Goal: Obtain resource: Obtain resource

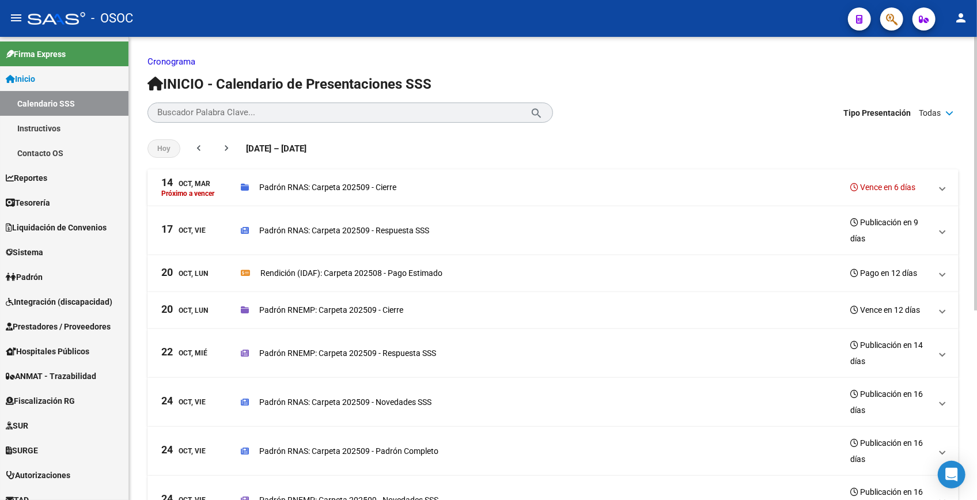
click at [674, 60] on p "Cronograma" at bounding box center [552, 61] width 811 height 13
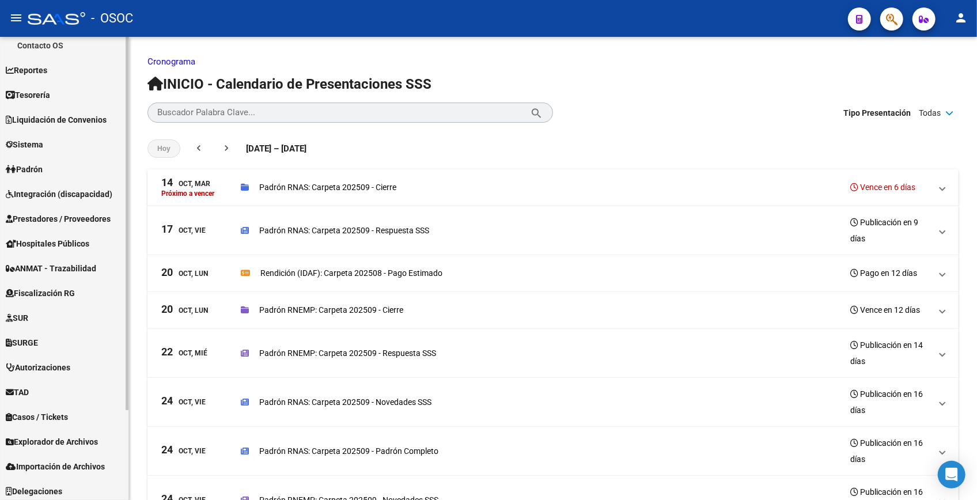
scroll to position [111, 0]
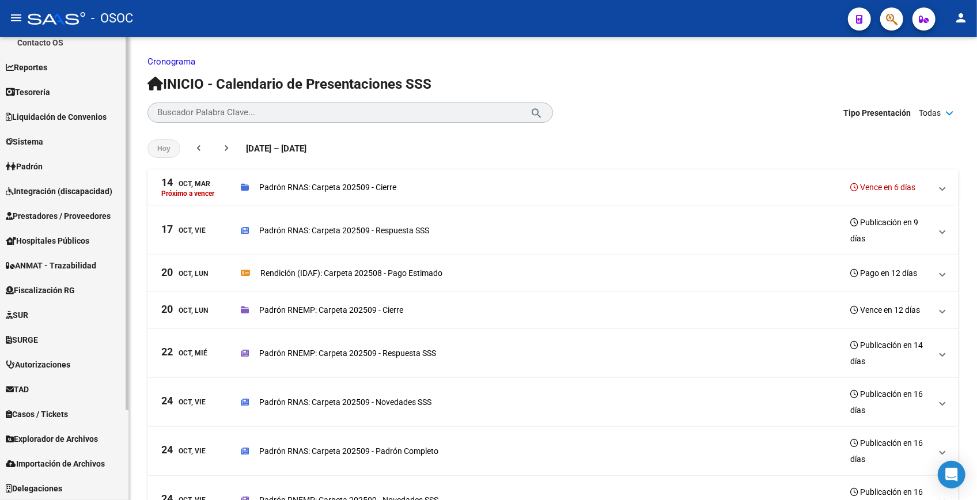
click at [46, 439] on span "Explorador de Archivos" at bounding box center [52, 438] width 92 height 13
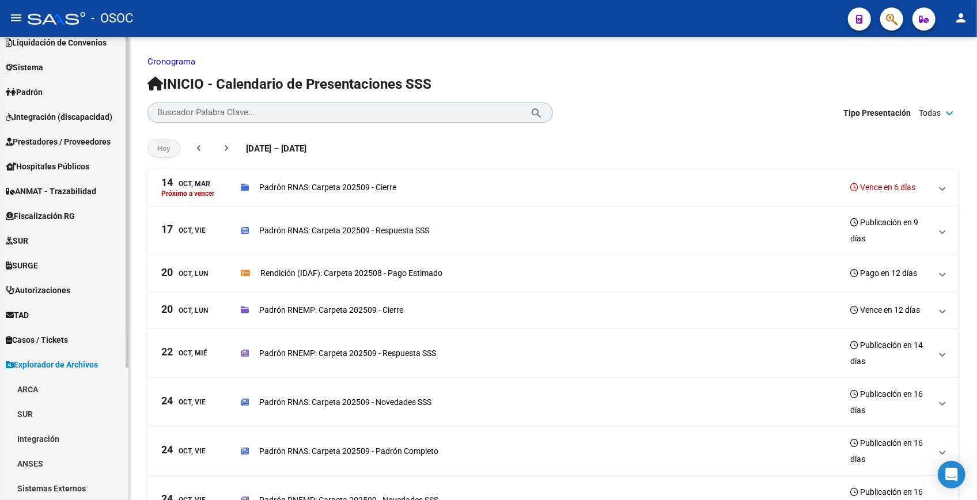
scroll to position [185, 0]
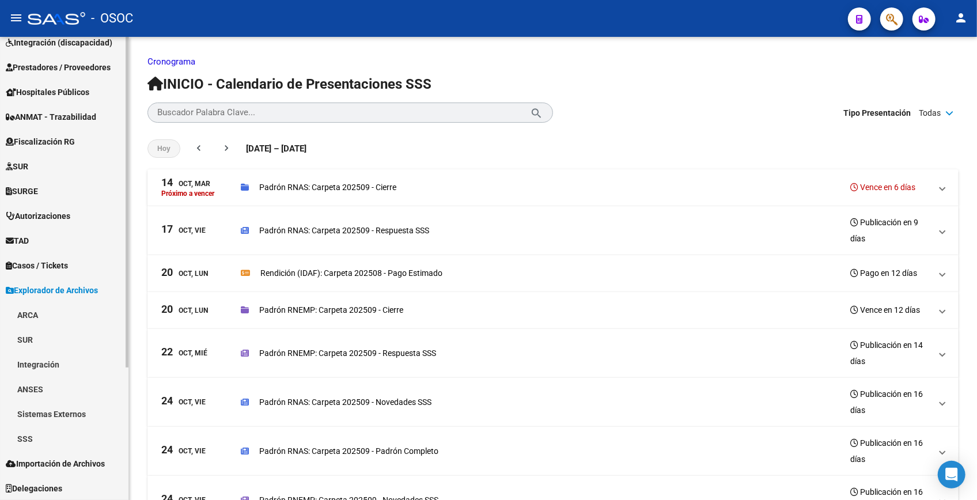
click at [29, 441] on link "SSS" at bounding box center [64, 438] width 128 height 25
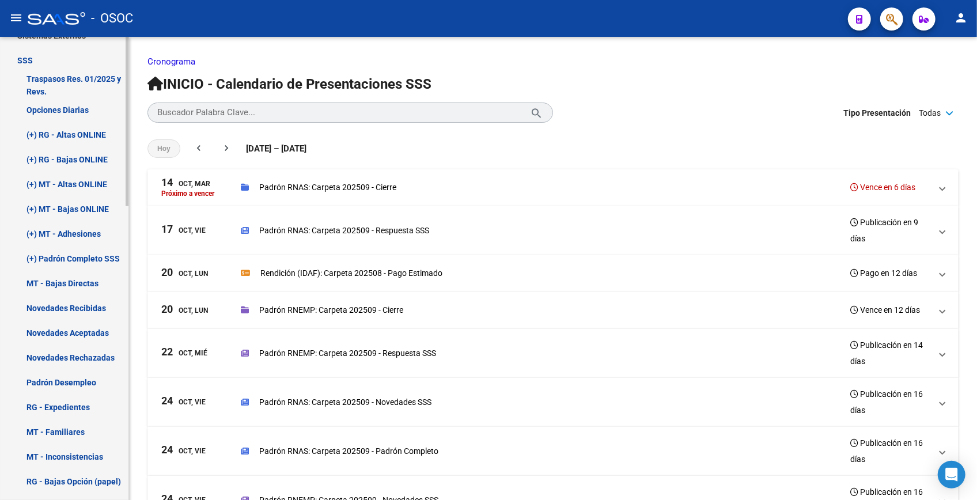
scroll to position [552, 0]
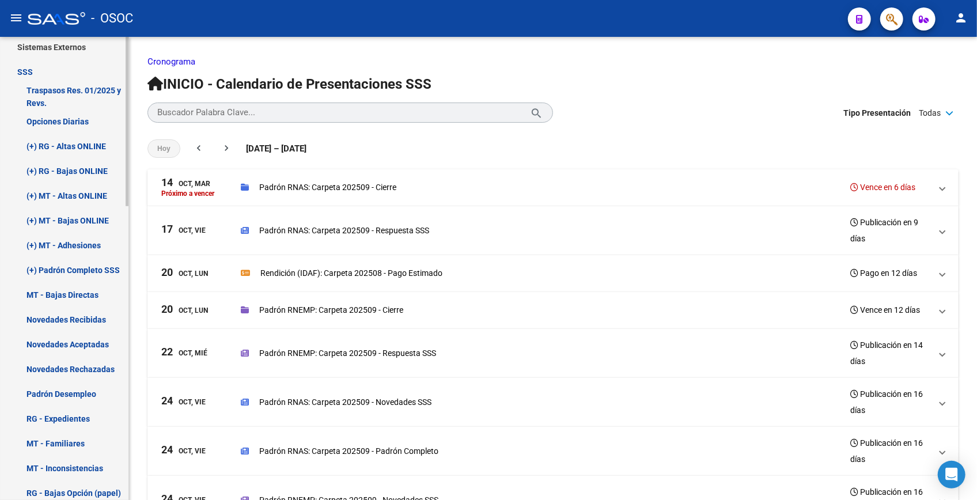
click at [70, 253] on link "(+) MT - Adhesiones" at bounding box center [64, 245] width 128 height 25
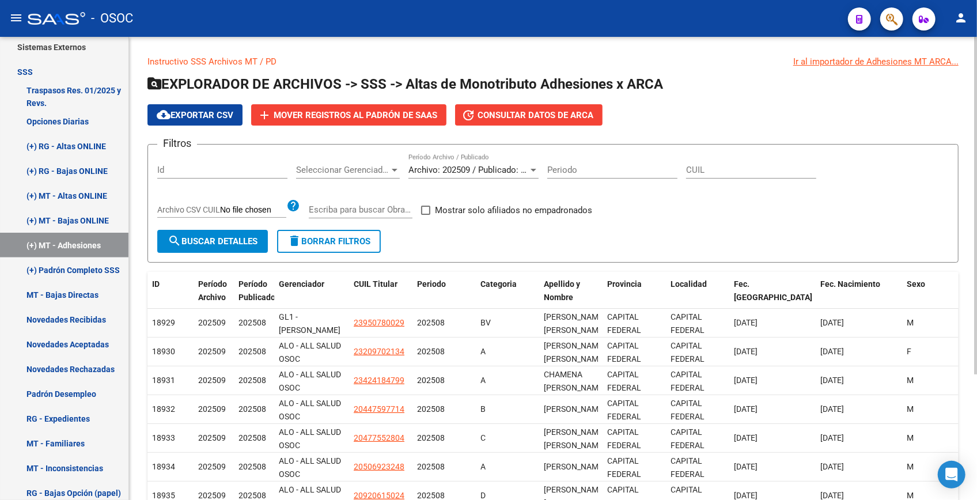
click at [680, 206] on div "Filtros Id Seleccionar Gerenciador Seleccionar Gerenciador Archivo: 202509 / Pu…" at bounding box center [552, 192] width 791 height 76
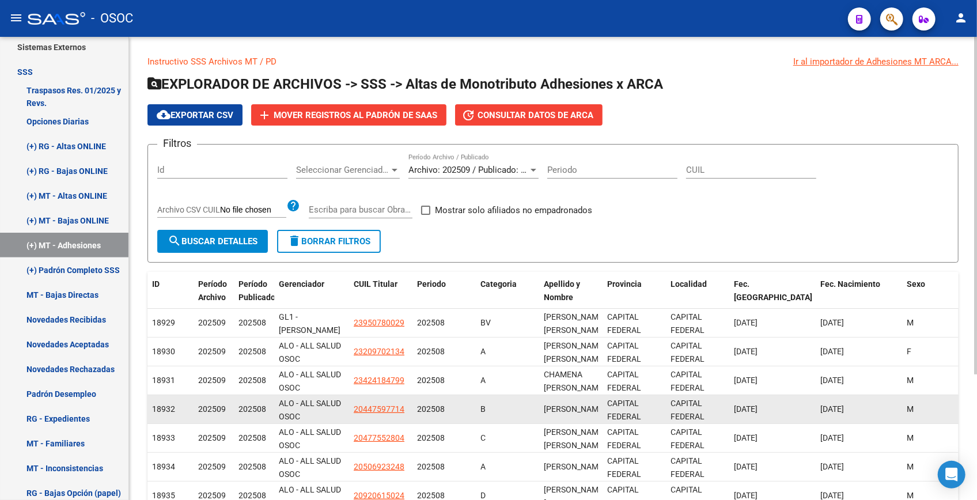
type input "C:\fakepath\archivo para filtrar en SAAS.csv"
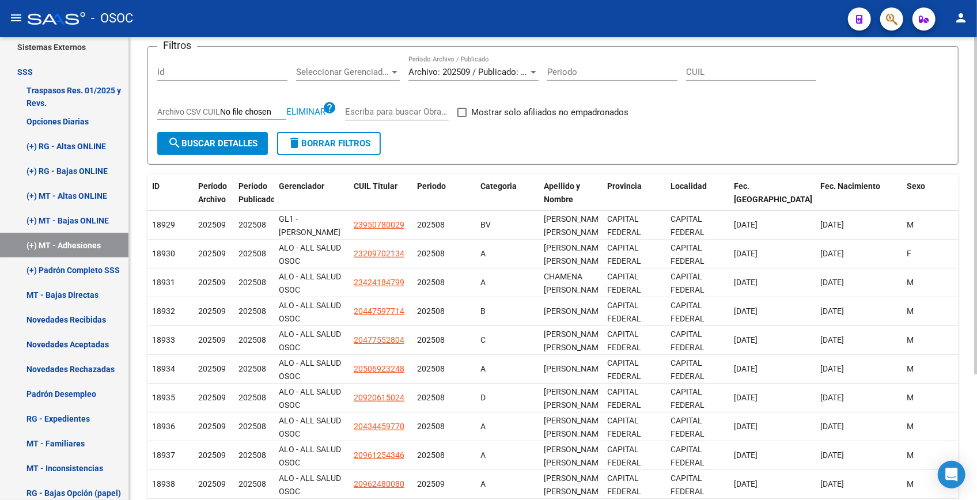
scroll to position [104, 0]
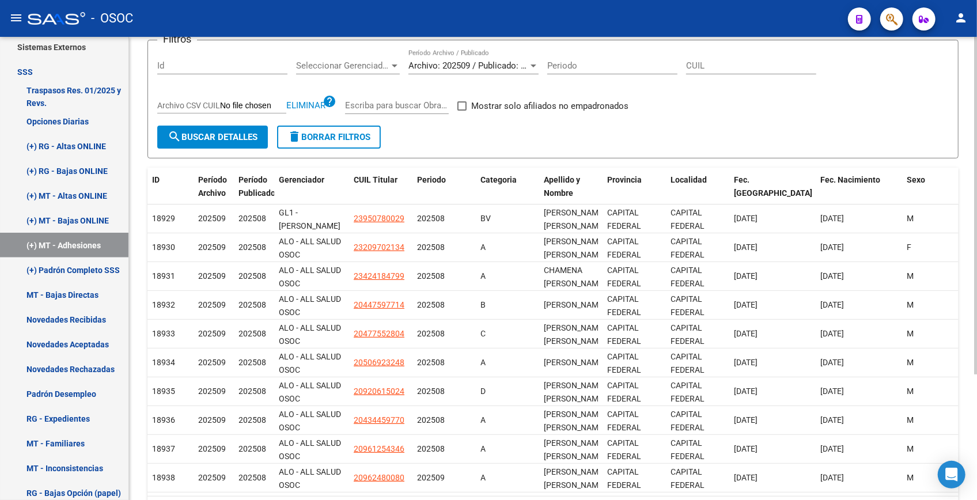
click at [205, 135] on span "search Buscar Detalles" at bounding box center [213, 137] width 90 height 10
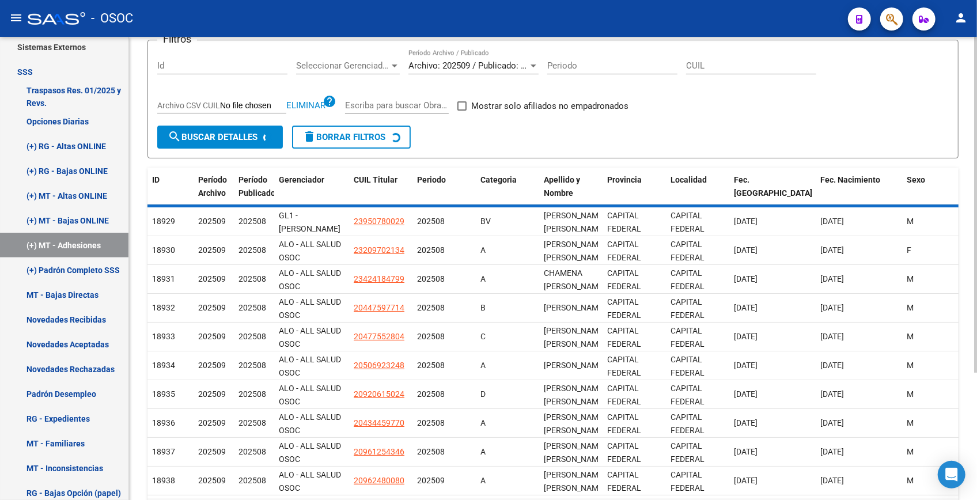
scroll to position [0, 0]
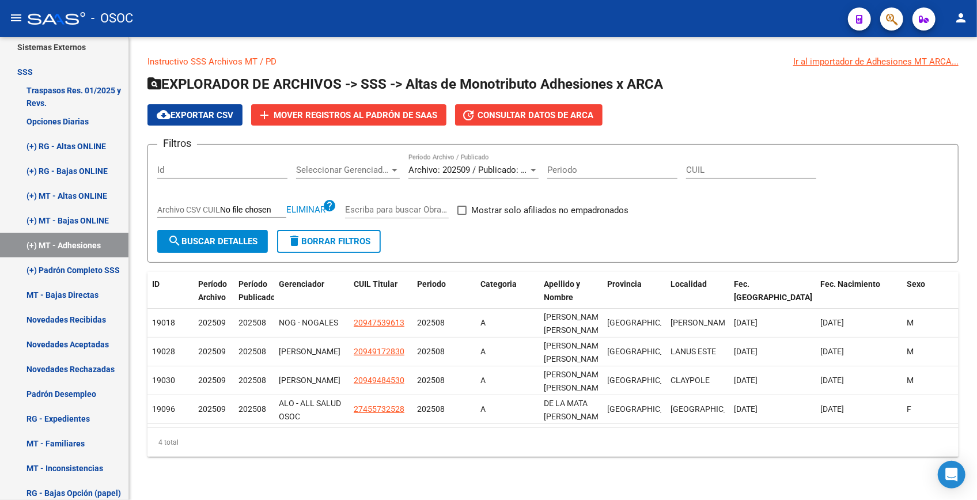
click at [226, 207] on input "Archivo CSV CUIL" at bounding box center [253, 210] width 66 height 10
click at [538, 165] on div "Filtros Id Seleccionar Gerenciador Seleccionar Gerenciador Archivo: 202509 / Pu…" at bounding box center [552, 192] width 791 height 76
click at [533, 169] on div at bounding box center [533, 170] width 6 height 3
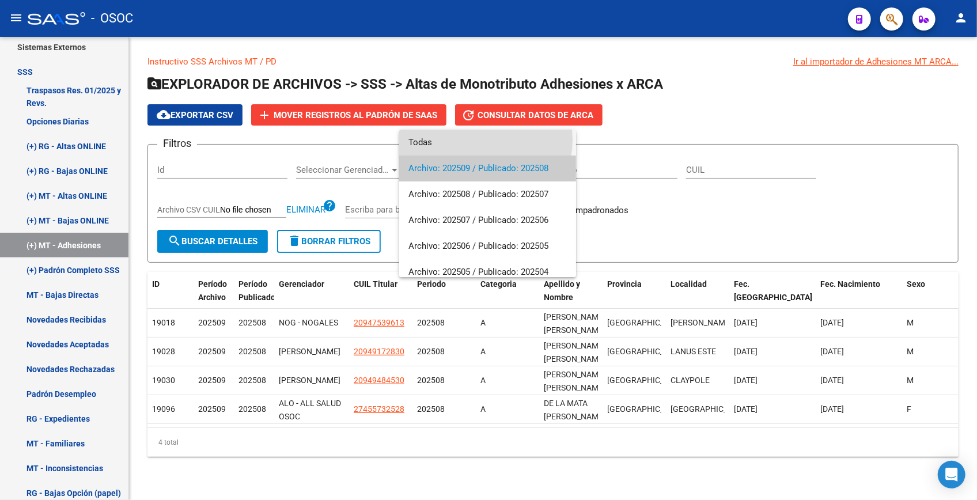
click at [481, 140] on span "Todas" at bounding box center [487, 143] width 158 height 26
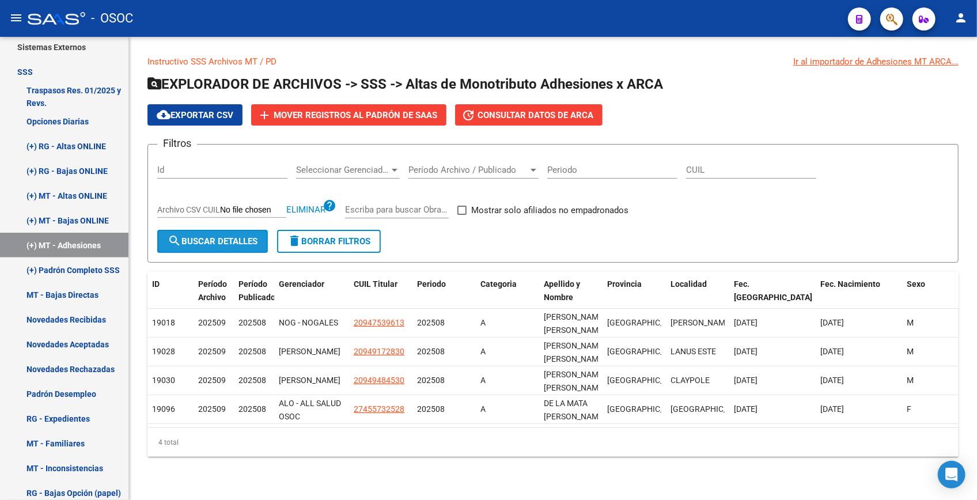
click at [231, 240] on span "search Buscar Detalles" at bounding box center [213, 241] width 90 height 10
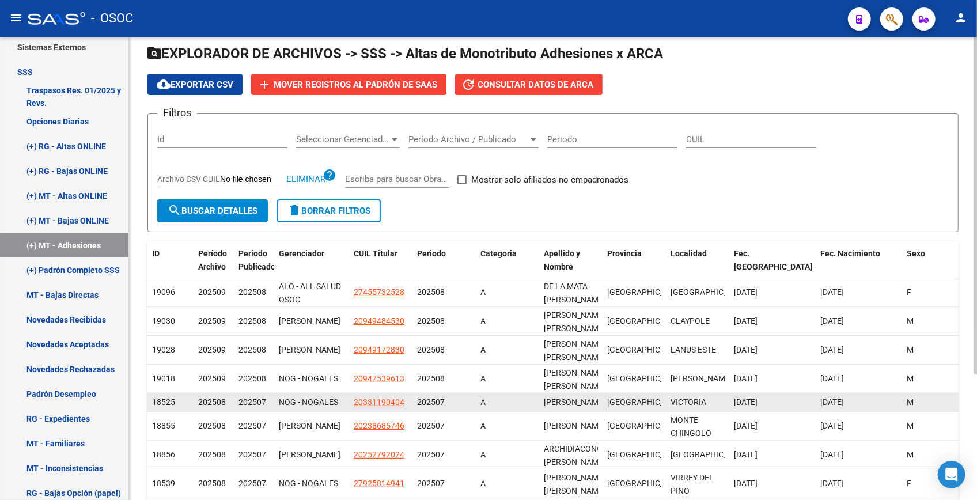
scroll to position [173, 0]
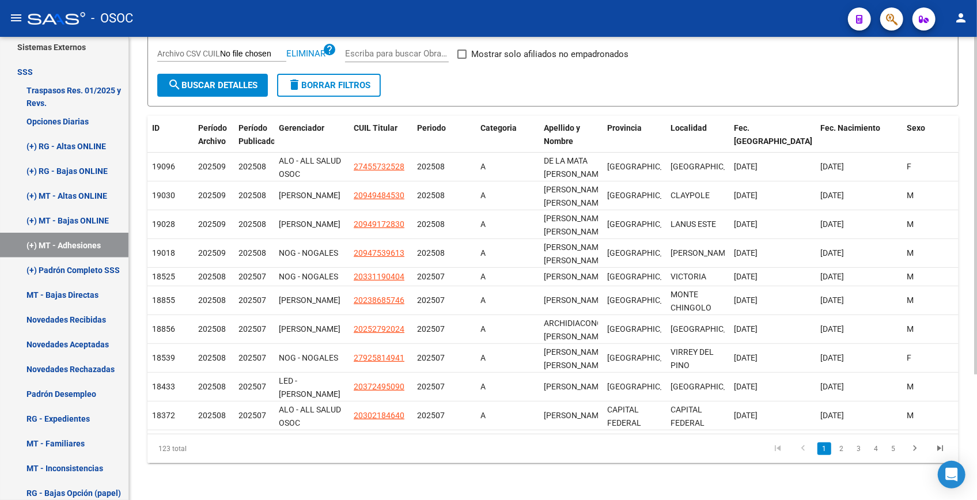
click at [310, 448] on div "123 total 1 2 3 4 5" at bounding box center [552, 448] width 811 height 29
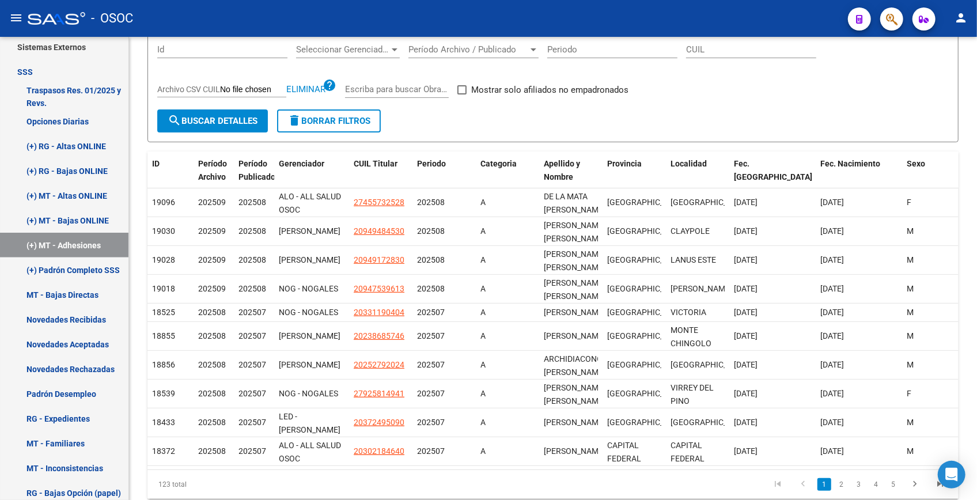
click at [904, 14] on mat-toolbar "menu - OSOC person" at bounding box center [488, 18] width 977 height 37
click at [891, 17] on icon "button" at bounding box center [892, 19] width 12 height 13
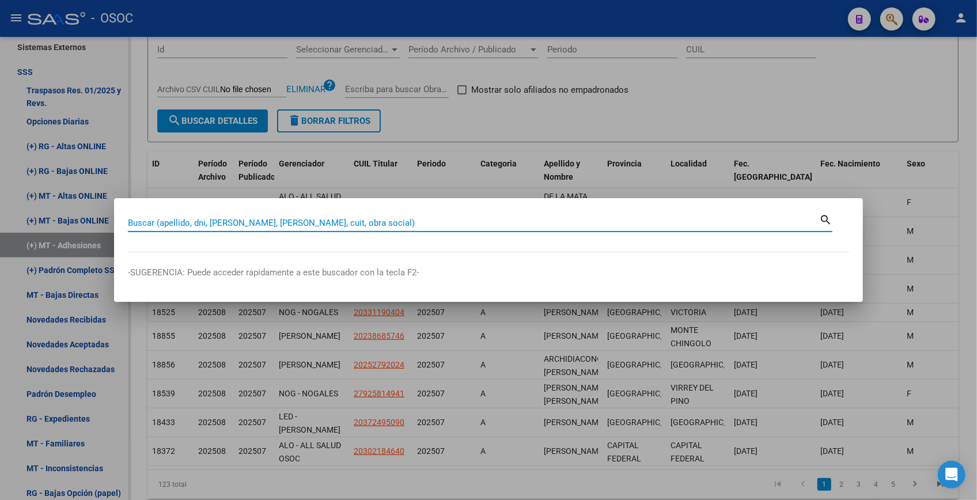
click at [518, 227] on input "Buscar (apellido, dni, cuil, nro traspaso, cuit, obra social)" at bounding box center [473, 223] width 691 height 10
click at [208, 220] on input "Buscar (apellido, dni, cuil, nro traspaso, cuit, obra social)" at bounding box center [473, 223] width 691 height 10
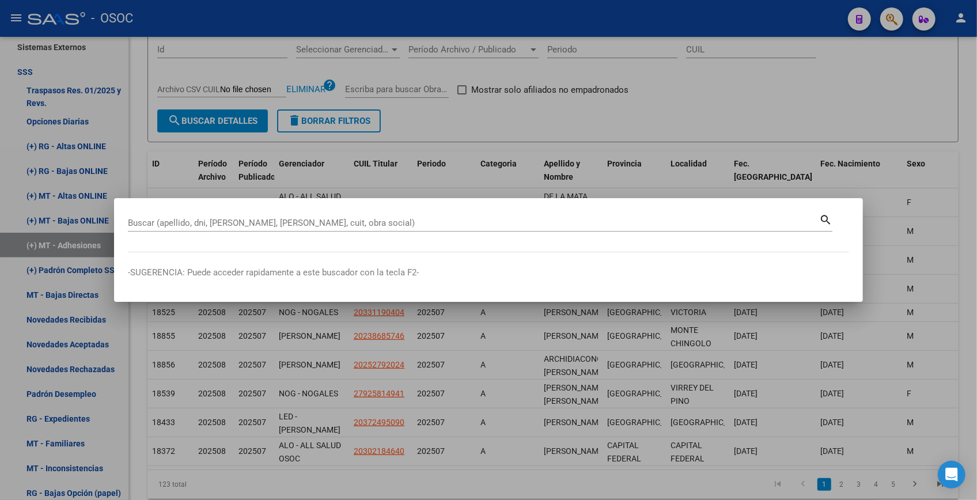
drag, startPoint x: 214, startPoint y: 217, endPoint x: 814, endPoint y: 89, distance: 613.9
click at [814, 89] on div at bounding box center [488, 250] width 977 height 500
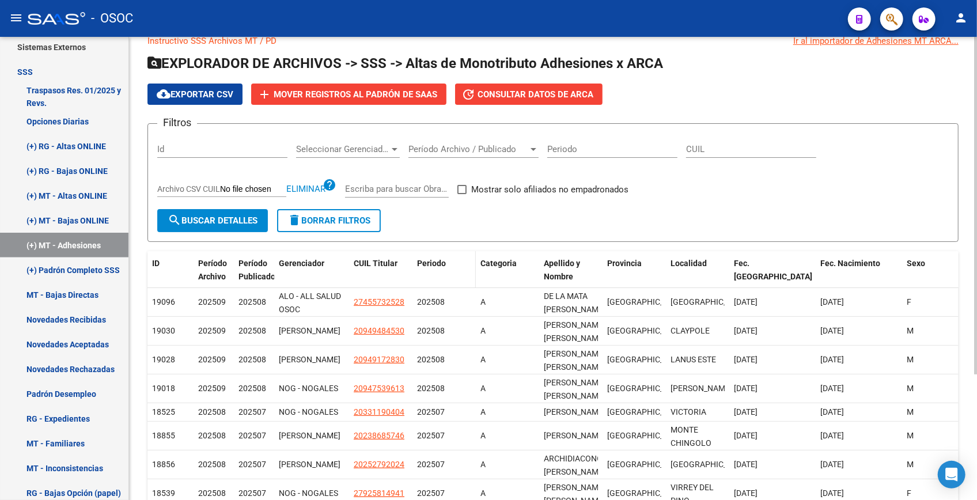
scroll to position [0, 0]
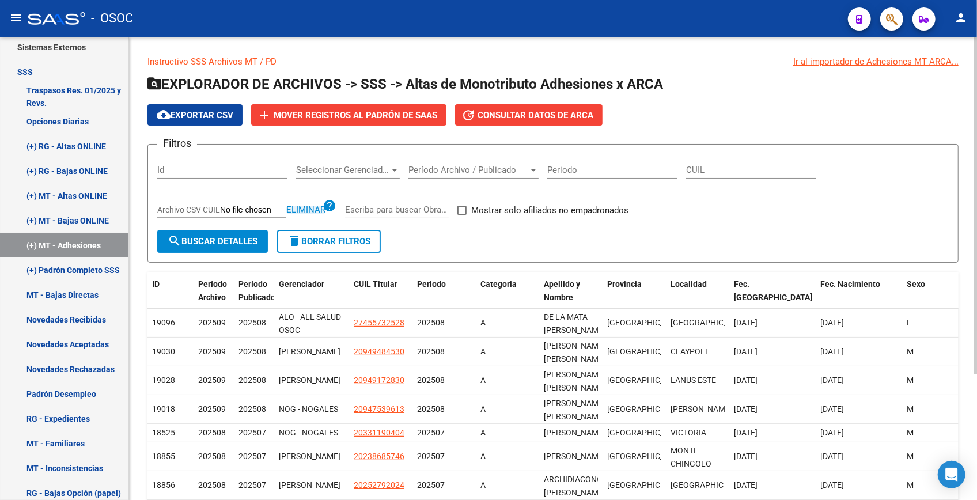
click at [313, 204] on span "Eliminar" at bounding box center [305, 209] width 39 height 10
type input "C:\fakepath\archivo para filtrar en SAAS.csv"
click at [511, 160] on div "Período Archivo / Publicado Período Archivo / Publicado" at bounding box center [473, 166] width 130 height 25
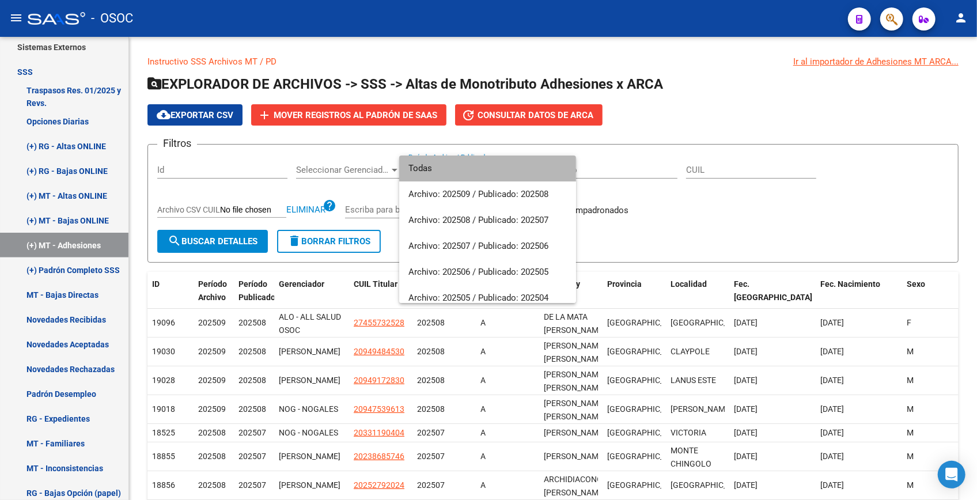
click at [512, 162] on span "Todas" at bounding box center [487, 168] width 158 height 26
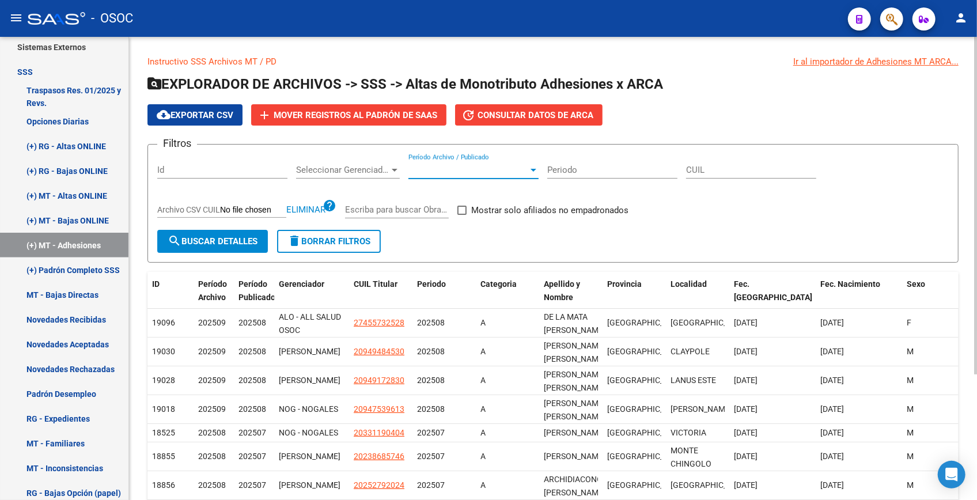
click at [217, 237] on span "search Buscar Detalles" at bounding box center [213, 241] width 90 height 10
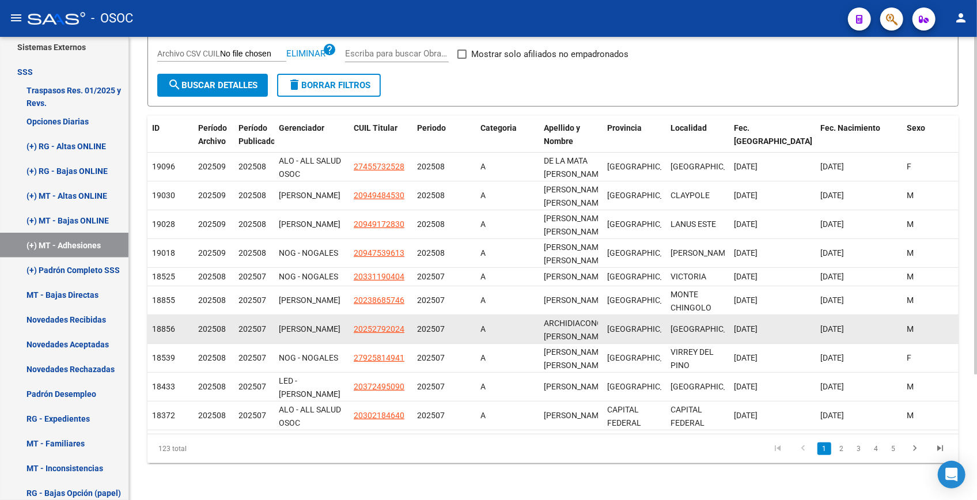
scroll to position [173, 0]
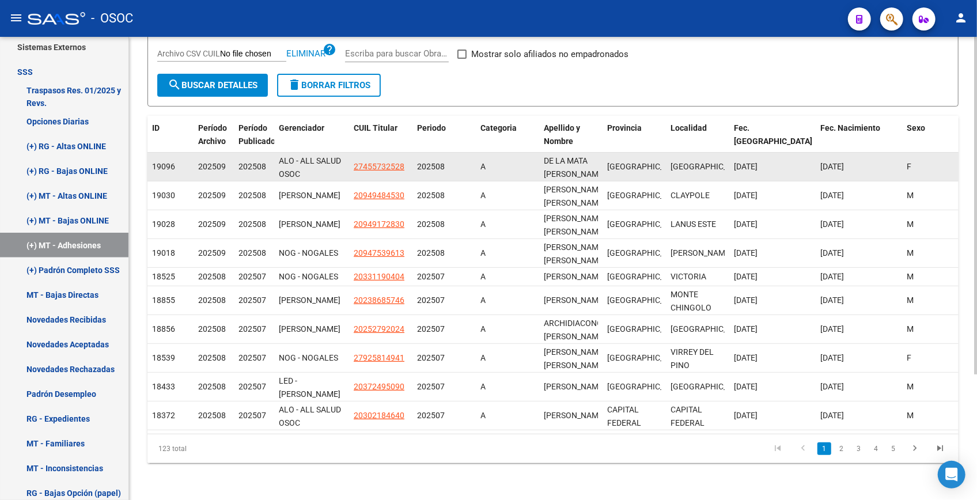
drag, startPoint x: 665, startPoint y: 143, endPoint x: 706, endPoint y: 145, distance: 41.5
click at [706, 153] on div "19096 202509 202508 ALO - ALL SALUD OSOC 27455732528 202508 A DE LA MATA VALENT…" at bounding box center [835, 167] width 1376 height 29
click at [388, 162] on span "27455732528" at bounding box center [379, 166] width 51 height 9
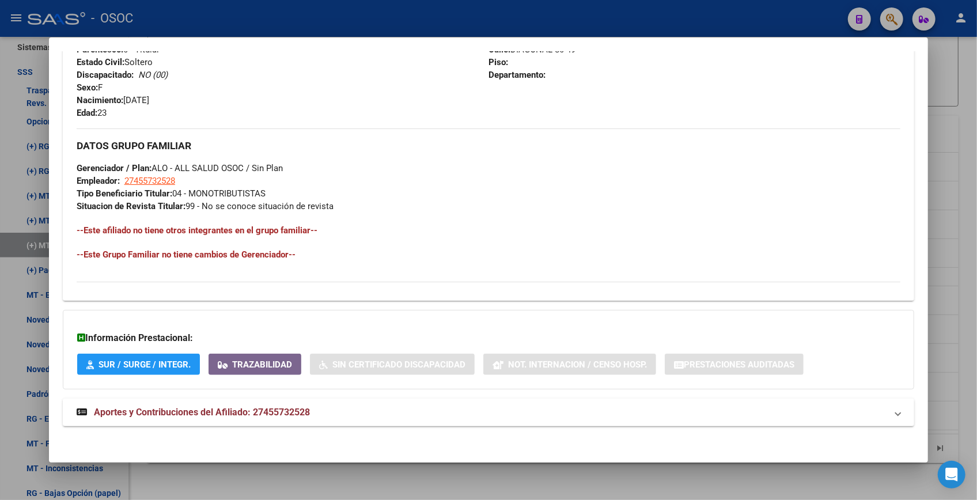
scroll to position [476, 0]
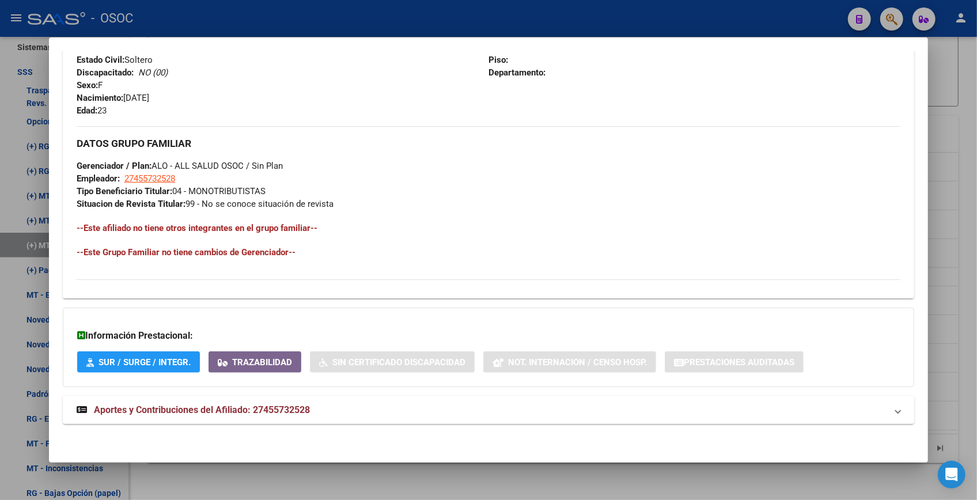
click at [369, 412] on mat-panel-title "Aportes y Contribuciones del Afiliado: 27455732528" at bounding box center [482, 410] width 810 height 14
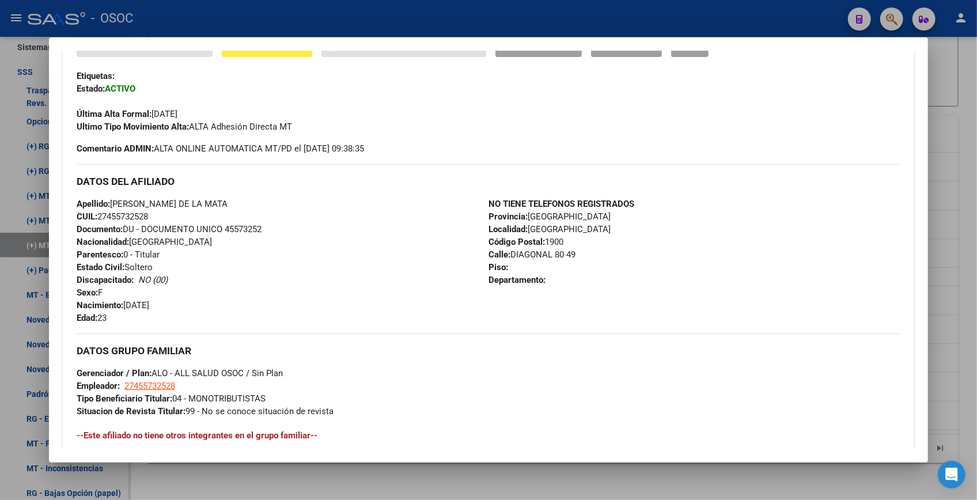
scroll to position [271, 0]
click at [945, 200] on div at bounding box center [488, 250] width 977 height 500
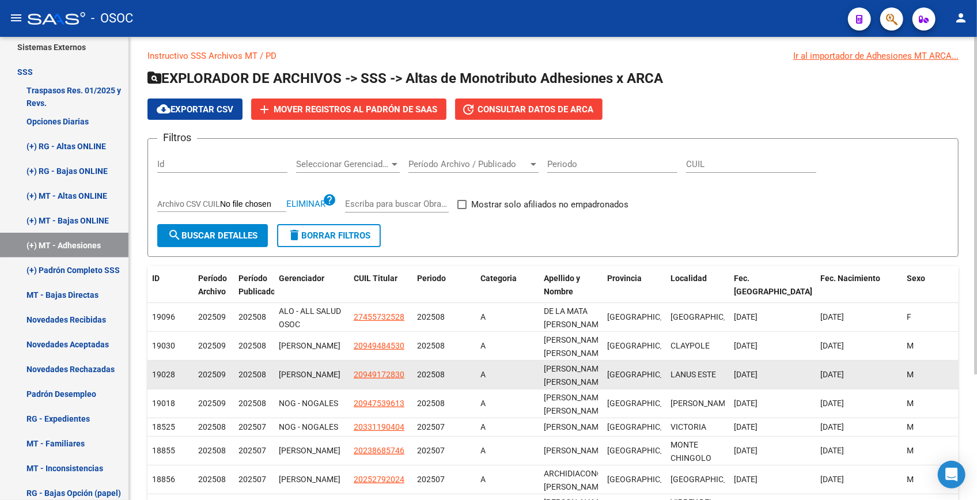
scroll to position [0, 0]
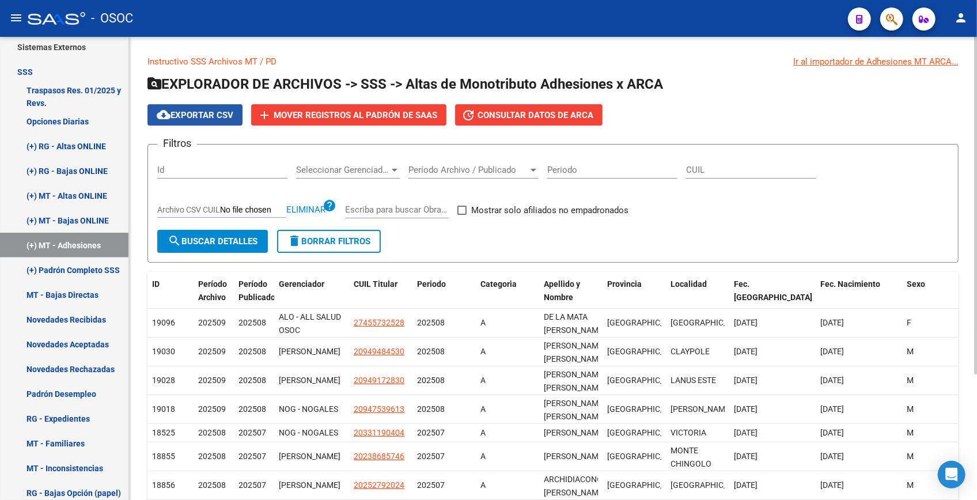
click at [189, 112] on span "cloud_download Exportar CSV" at bounding box center [195, 115] width 77 height 10
